Goal: Task Accomplishment & Management: Complete application form

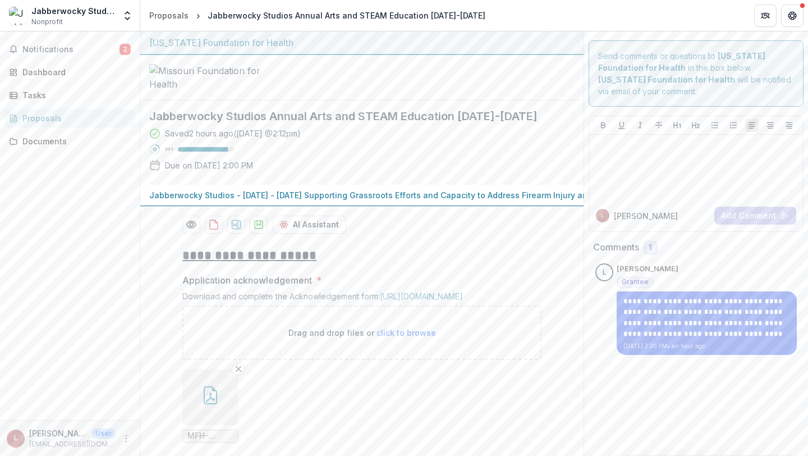
scroll to position [1099, 0]
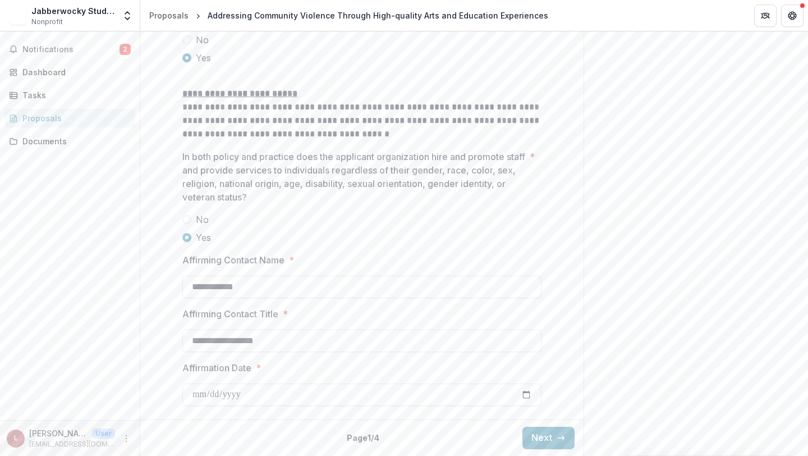
scroll to position [1916, 0]
click at [546, 432] on button "Next" at bounding box center [549, 438] width 52 height 22
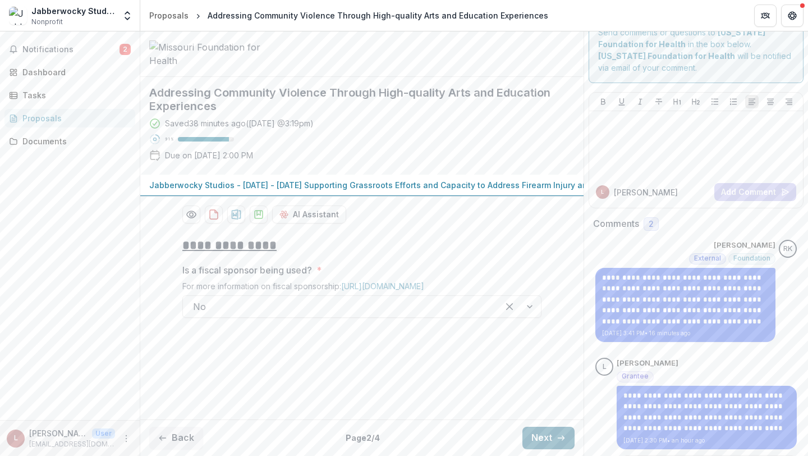
click at [545, 439] on button "Next" at bounding box center [549, 438] width 52 height 22
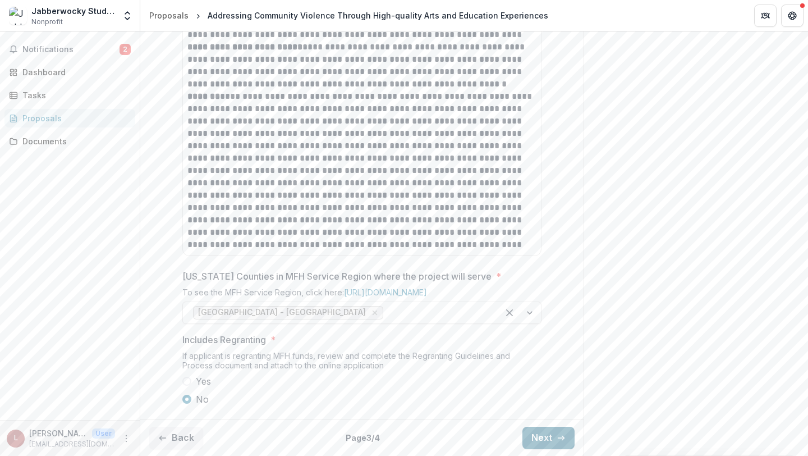
click at [545, 439] on button "Next" at bounding box center [549, 438] width 52 height 22
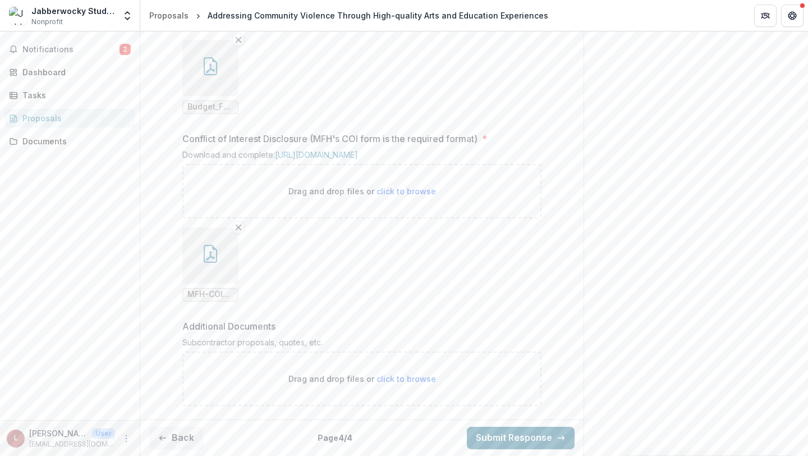
click at [537, 440] on button "Submit Response" at bounding box center [521, 438] width 108 height 22
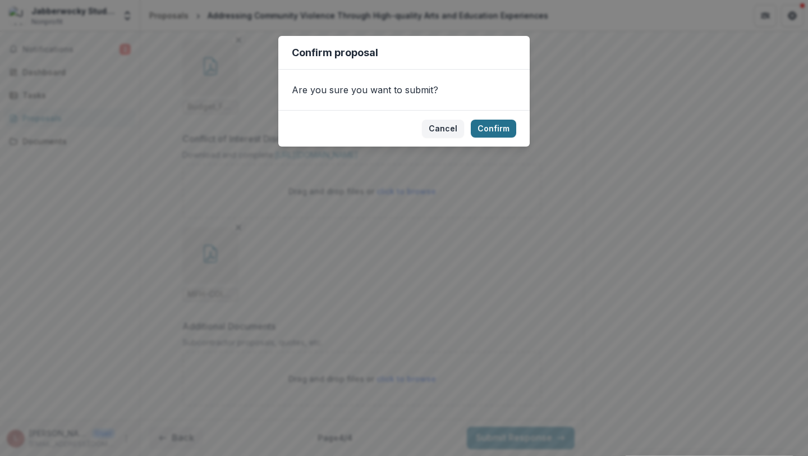
click at [505, 126] on button "Confirm" at bounding box center [493, 129] width 45 height 18
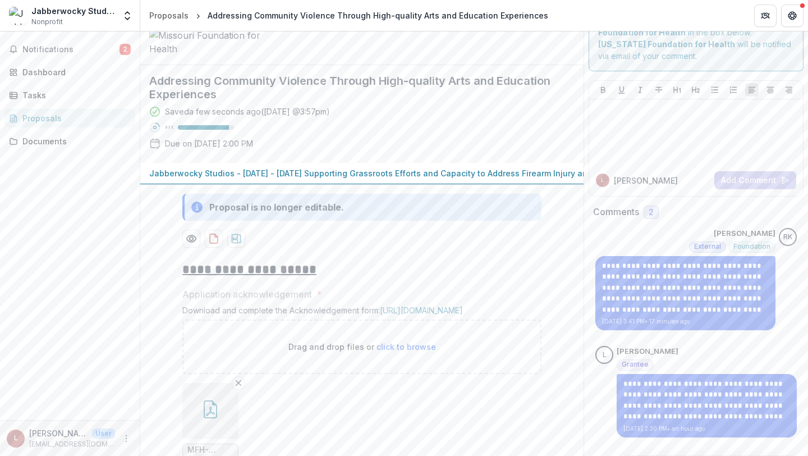
scroll to position [0, 0]
